Goal: Information Seeking & Learning: Learn about a topic

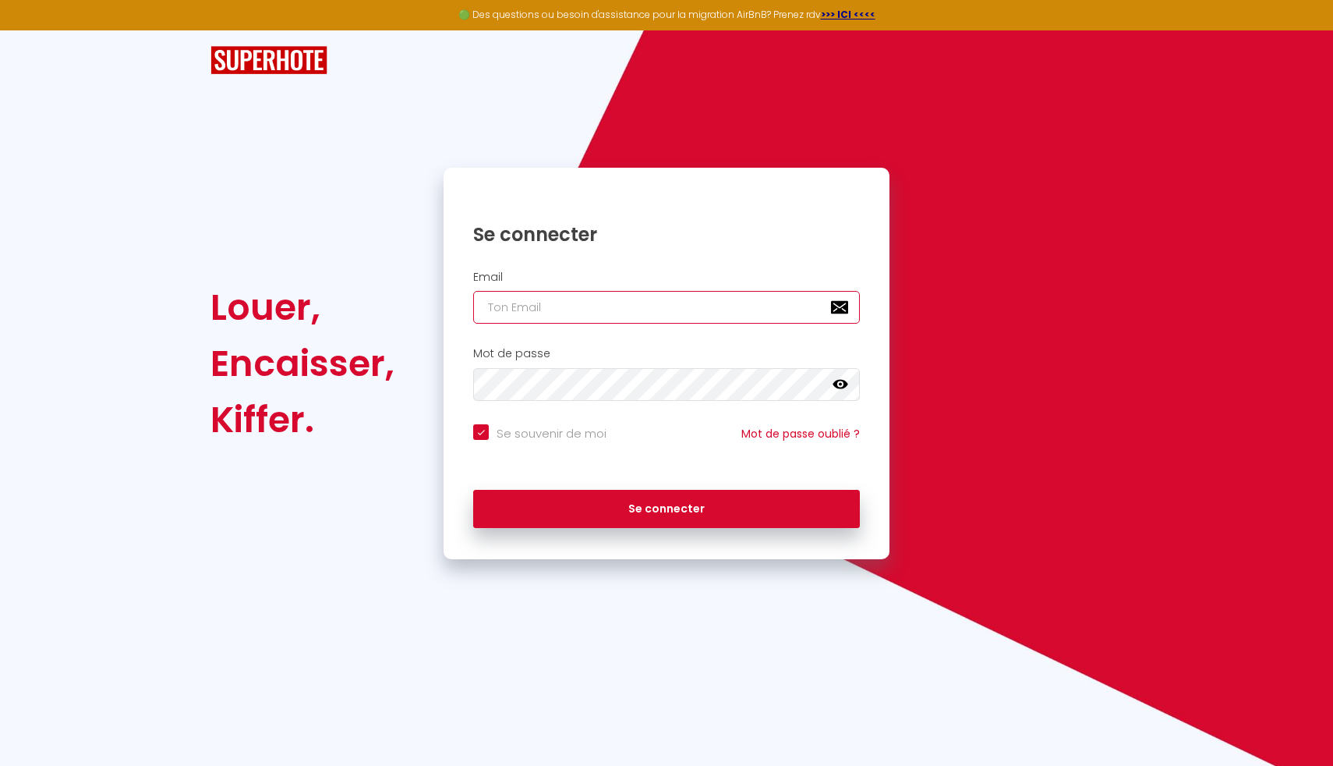
click at [632, 299] on input "email" at bounding box center [666, 307] width 387 height 33
type input "[EMAIL_ADDRESS][DOMAIN_NAME]"
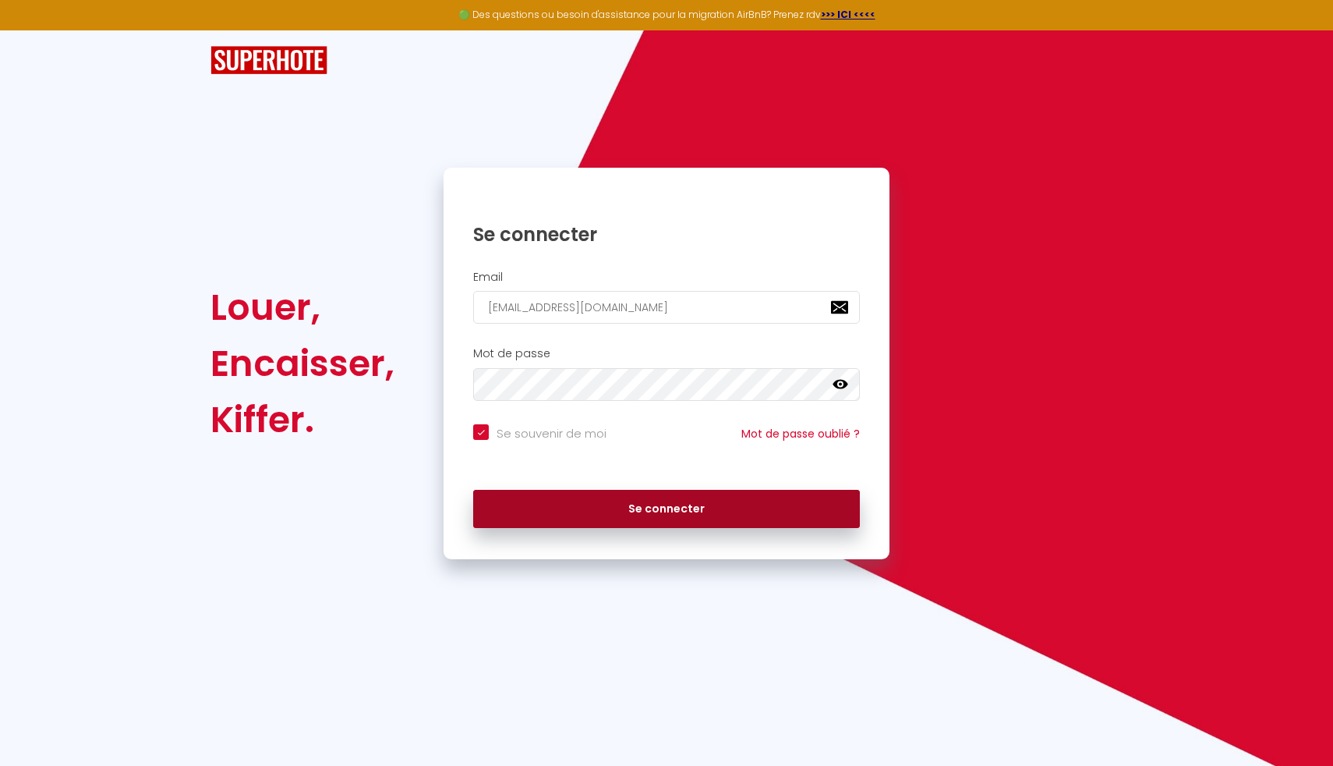
click at [640, 519] on button "Se connecter" at bounding box center [666, 509] width 387 height 39
checkbox input "true"
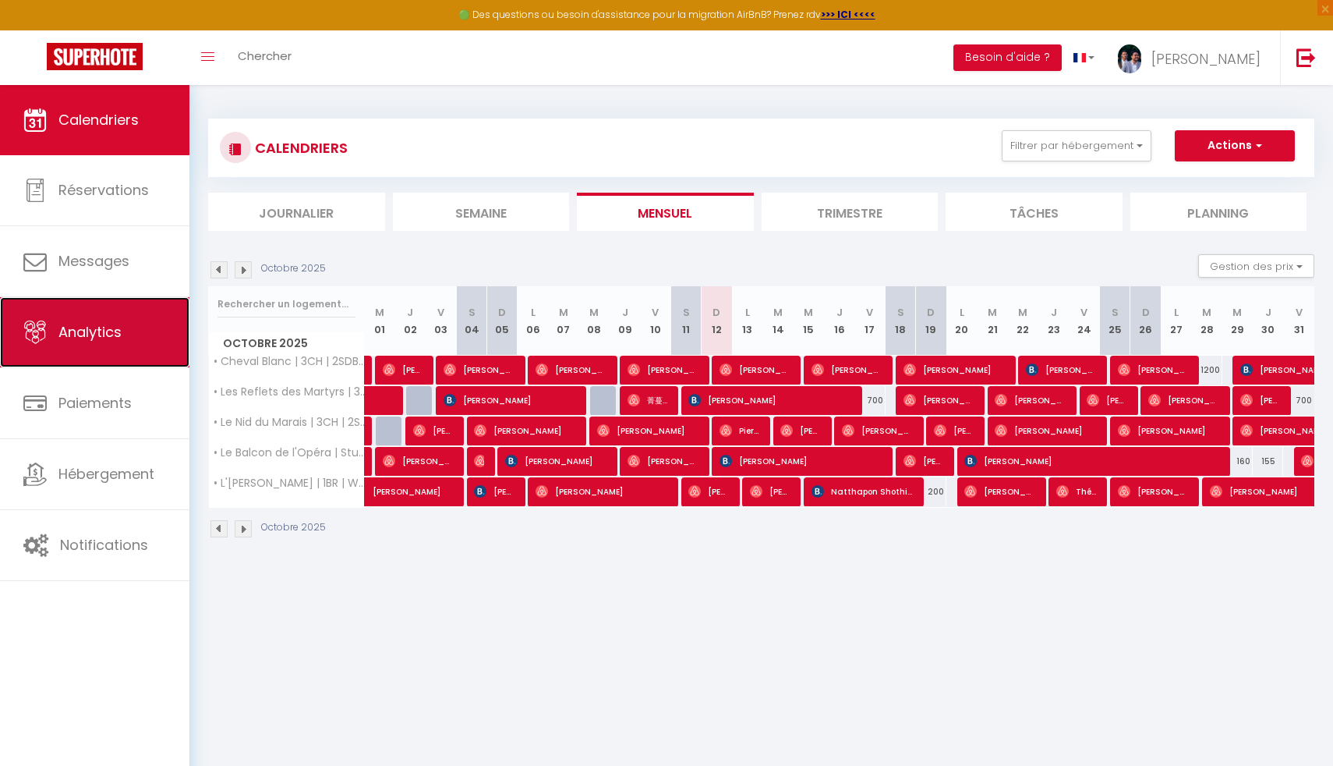
click at [158, 348] on link "Analytics" at bounding box center [94, 332] width 189 height 70
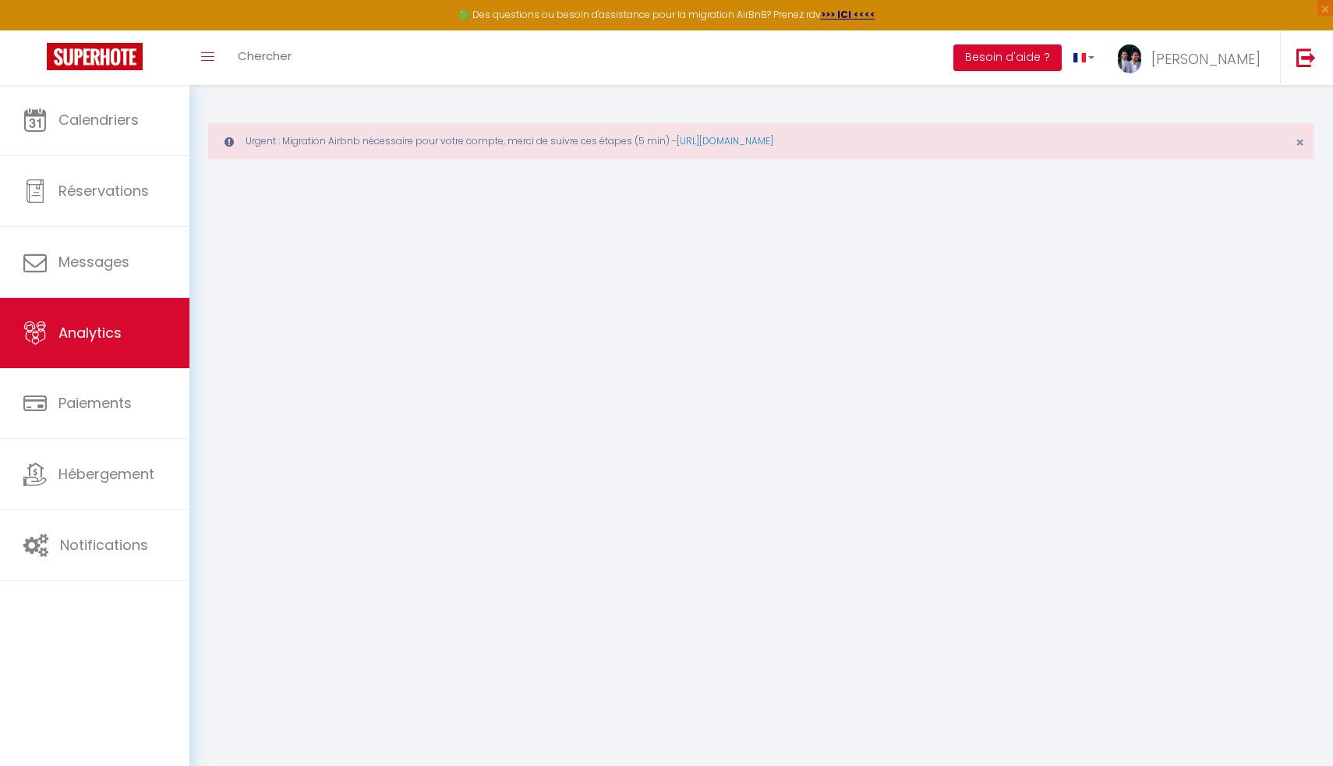
select select "2025"
select select "10"
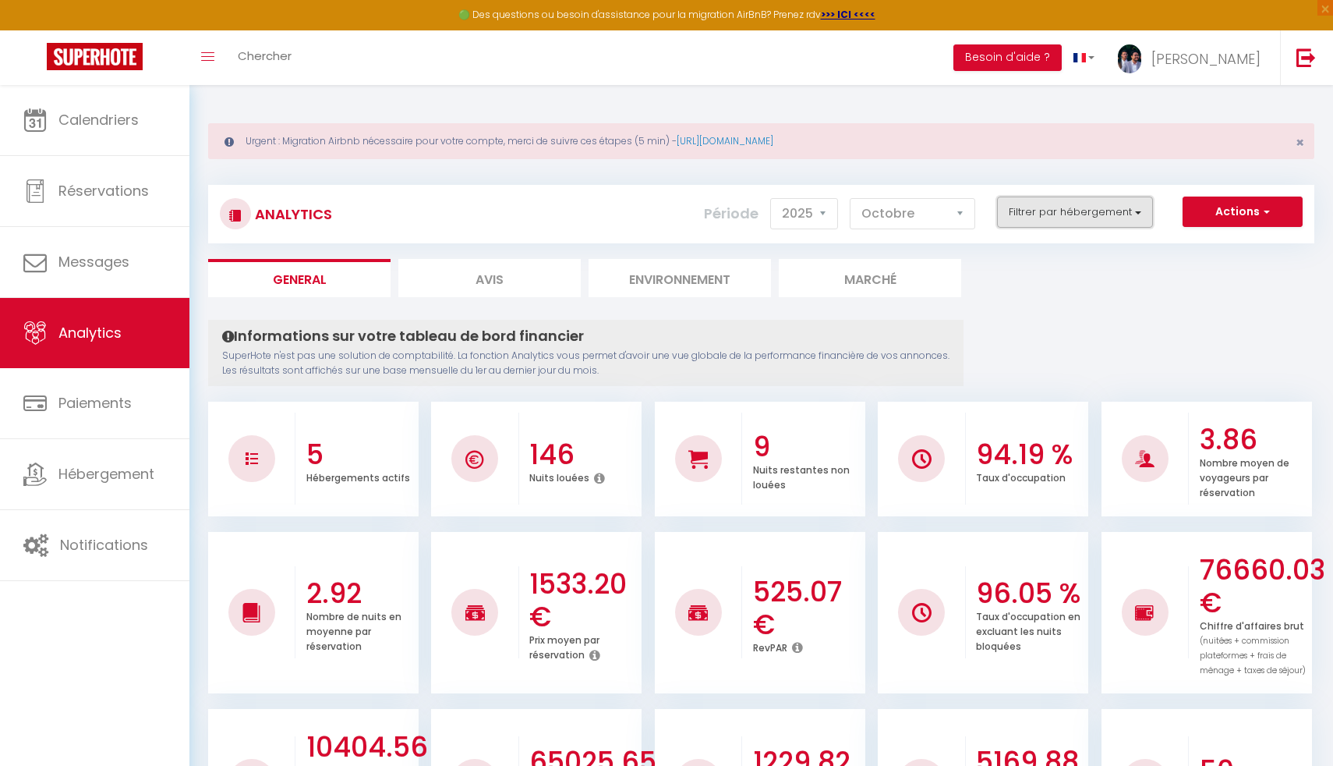
click at [1071, 203] on button "Filtrer par hébergement" at bounding box center [1075, 211] width 156 height 31
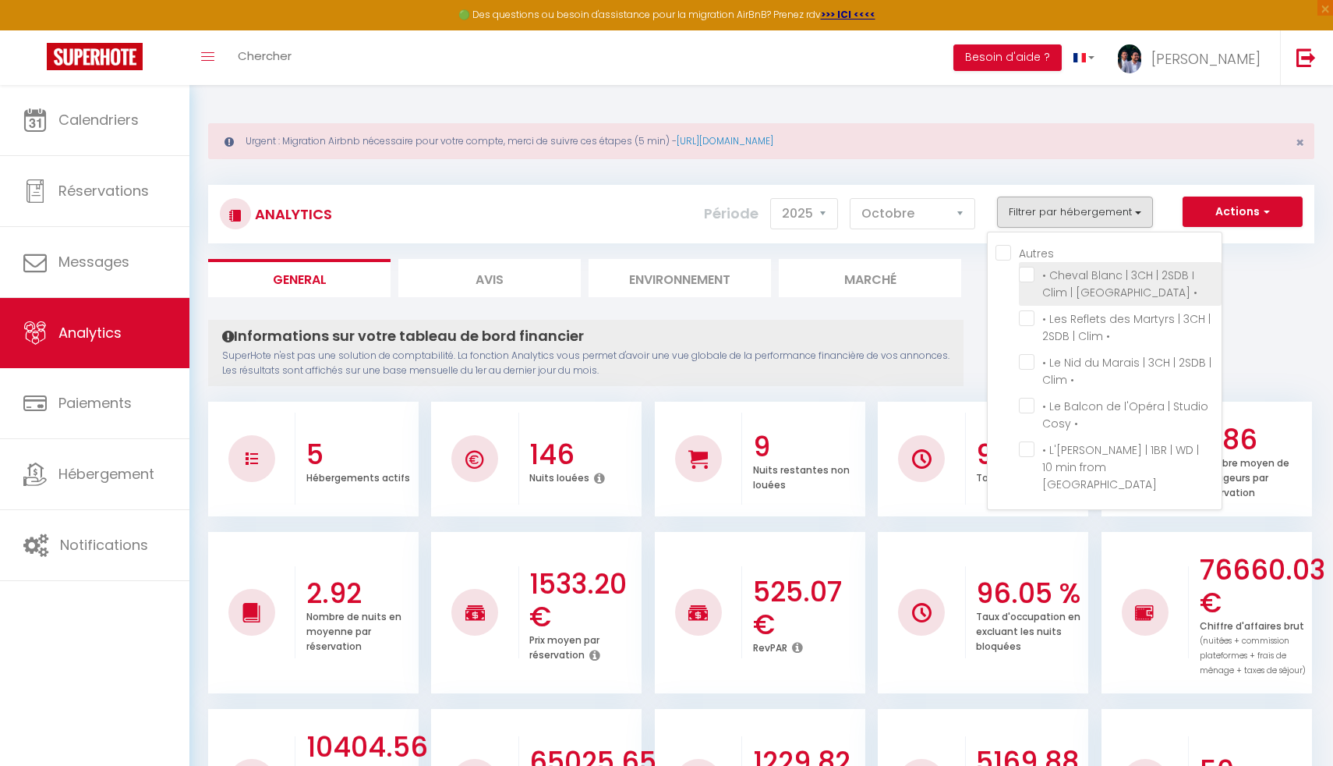
click at [1037, 274] on • "checkbox" at bounding box center [1120, 275] width 203 height 16
checkbox • "true"
checkbox • "false"
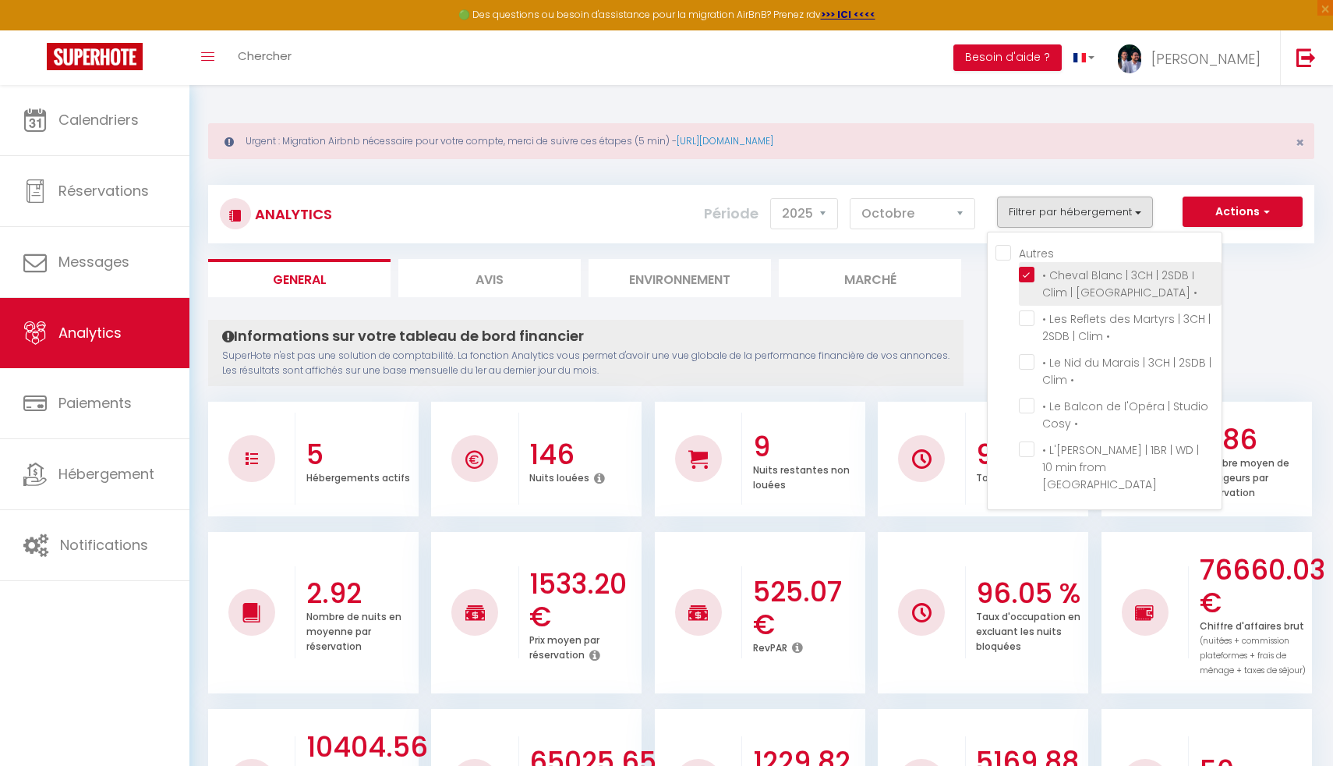
checkbox Opéra "false"
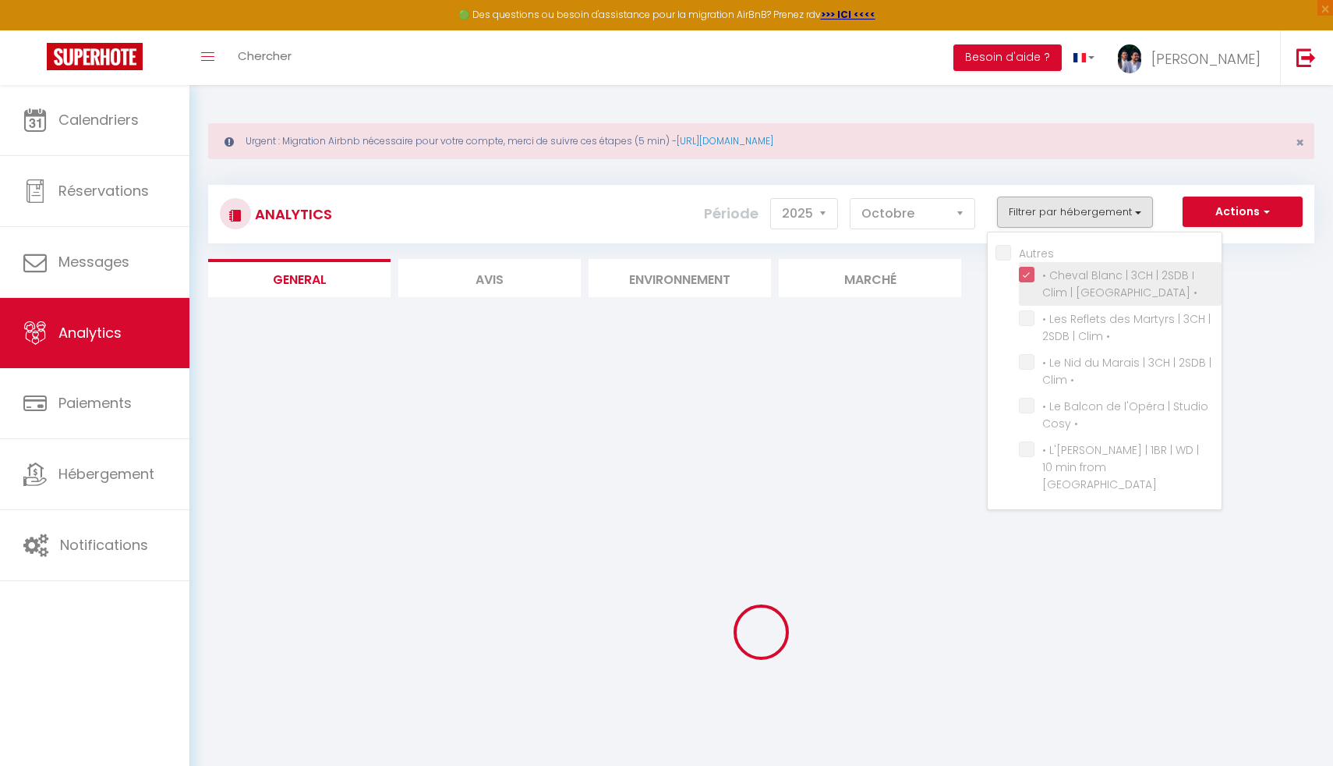
checkbox • "false"
checkbox Opéra "false"
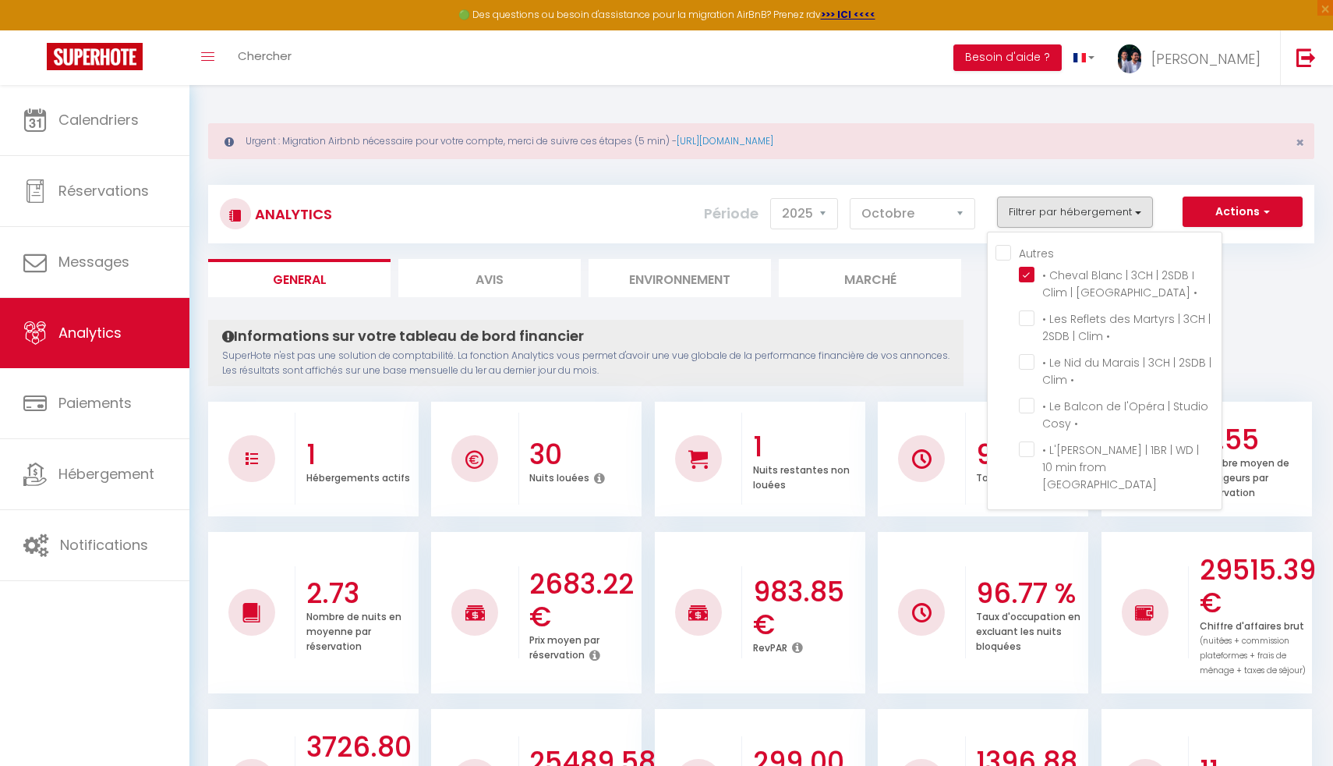
click at [915, 172] on div "Analytics Actions Génération SuperConciergerie Génération SuperAnalyzer Générat…" at bounding box center [761, 206] width 1106 height 73
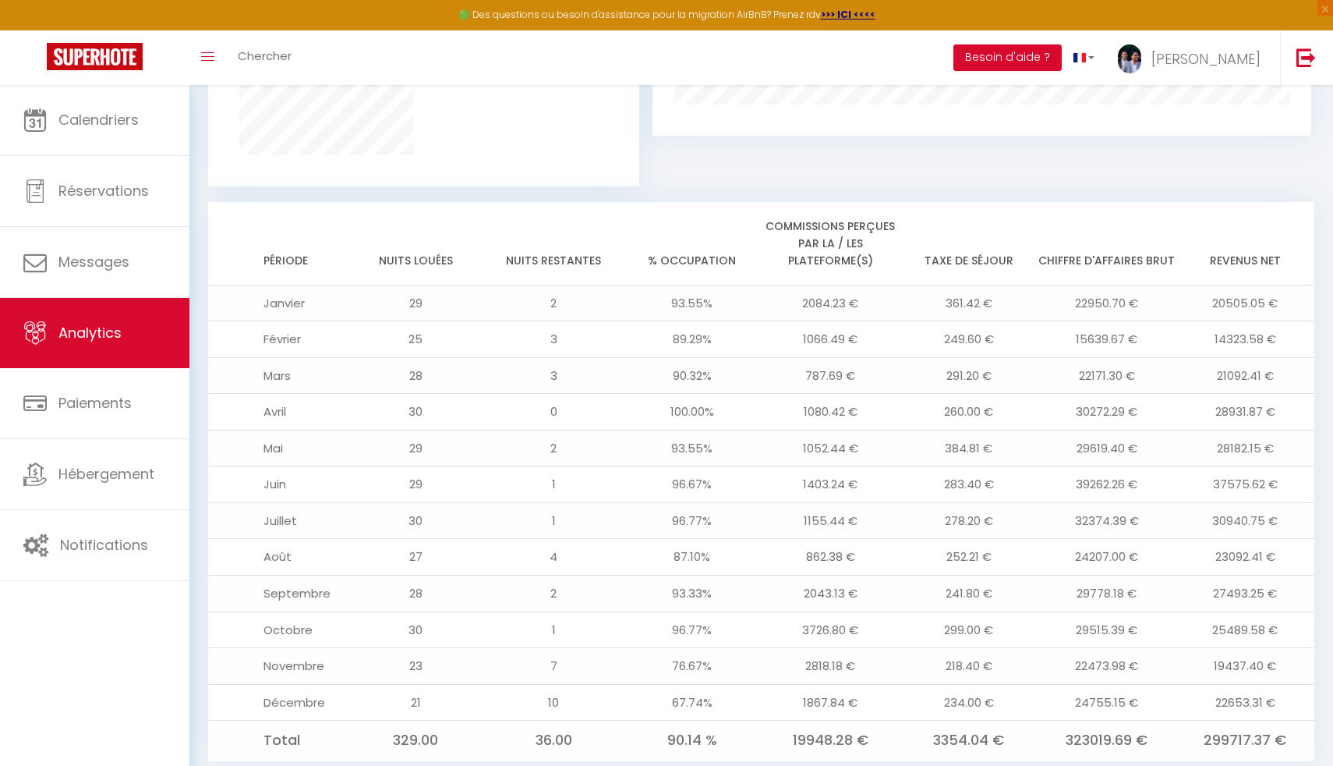
scroll to position [1249, 0]
